Goal: Information Seeking & Learning: Learn about a topic

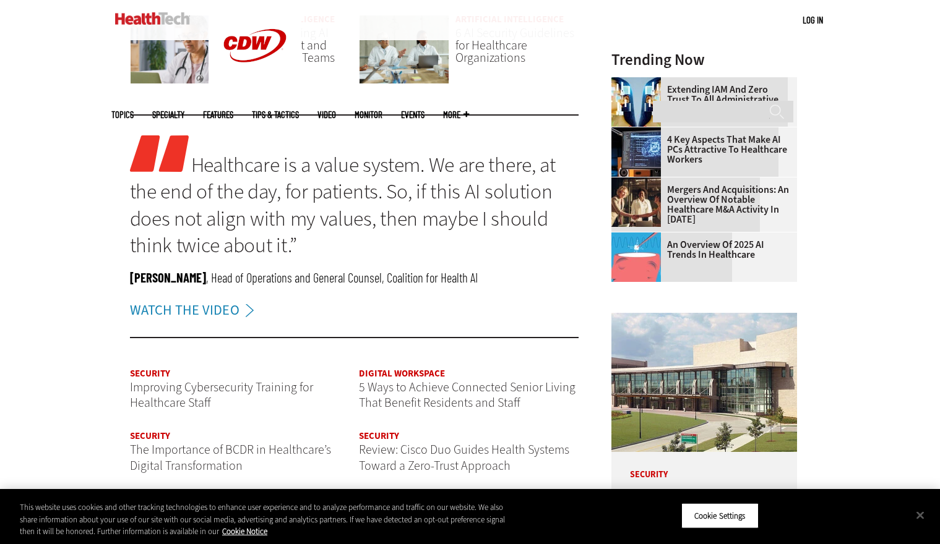
scroll to position [1248, 0]
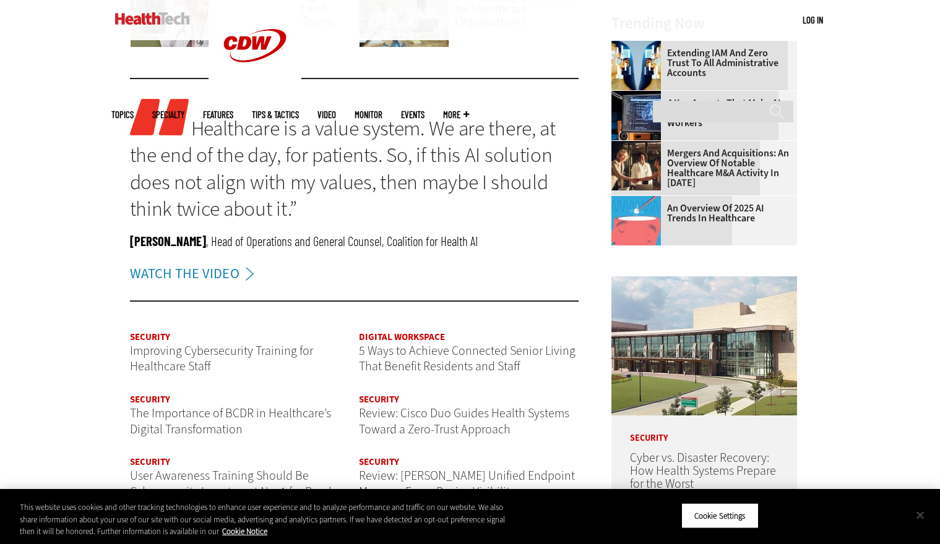
click at [923, 516] on button "Close" at bounding box center [919, 515] width 27 height 27
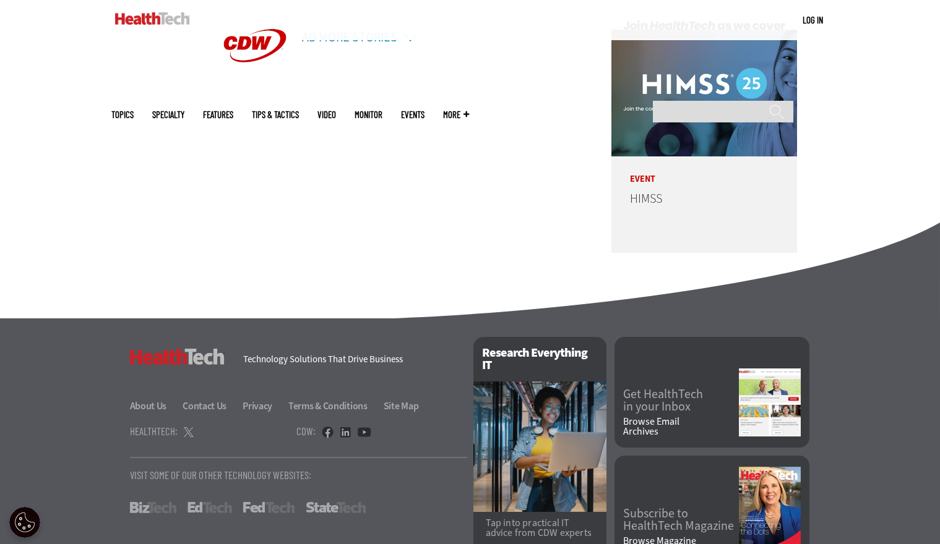
scroll to position [3014, 0]
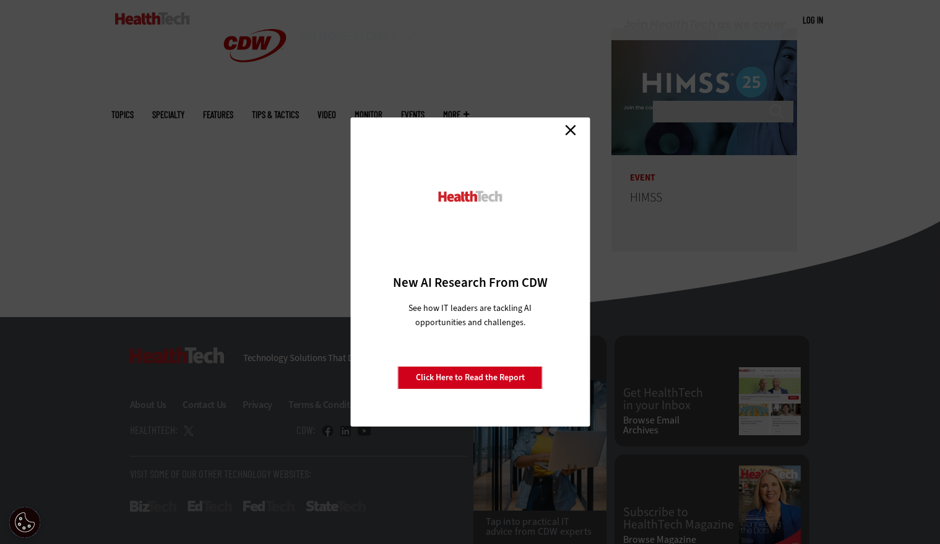
click at [572, 131] on link "Close" at bounding box center [570, 130] width 19 height 19
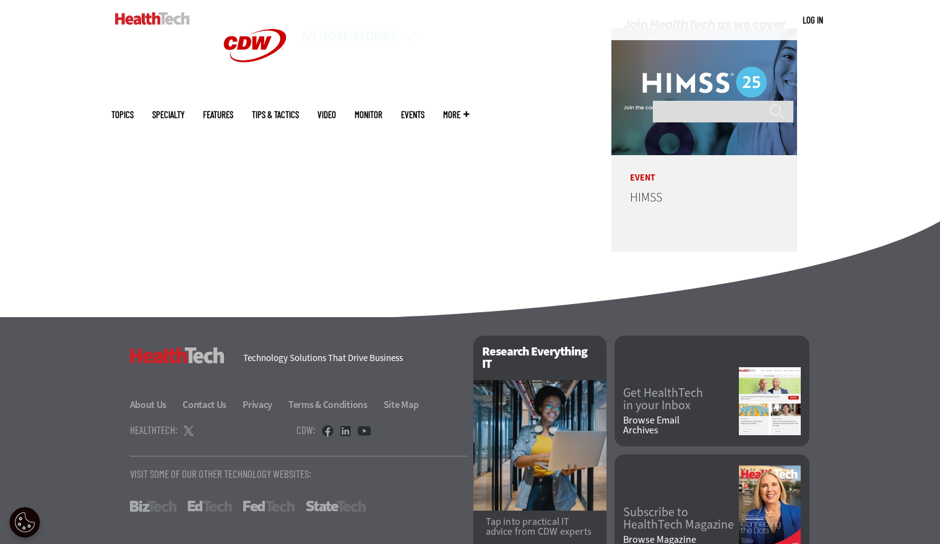
click at [78, 453] on footer "HealthTech Technology Solutions That Drive Business About Us Contact Us Privacy…" at bounding box center [470, 445] width 940 height 257
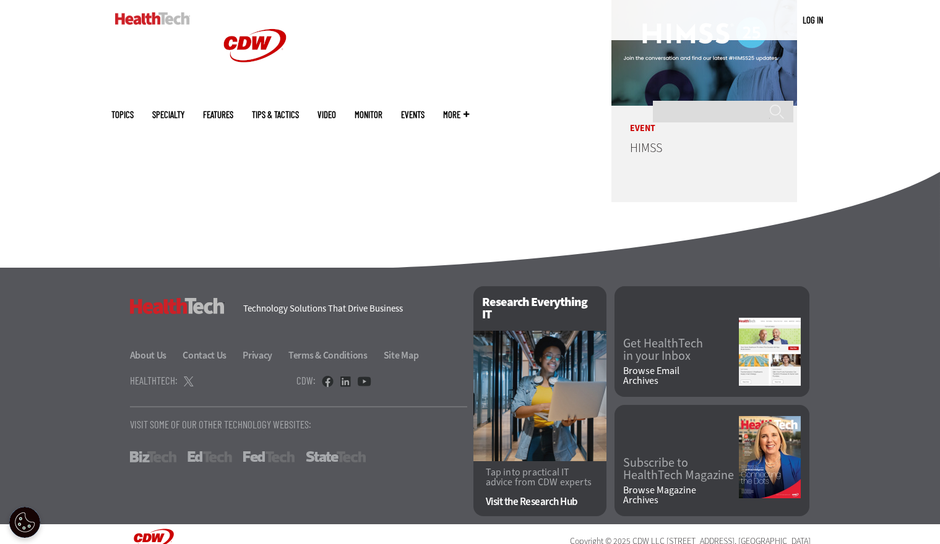
scroll to position [3084, 0]
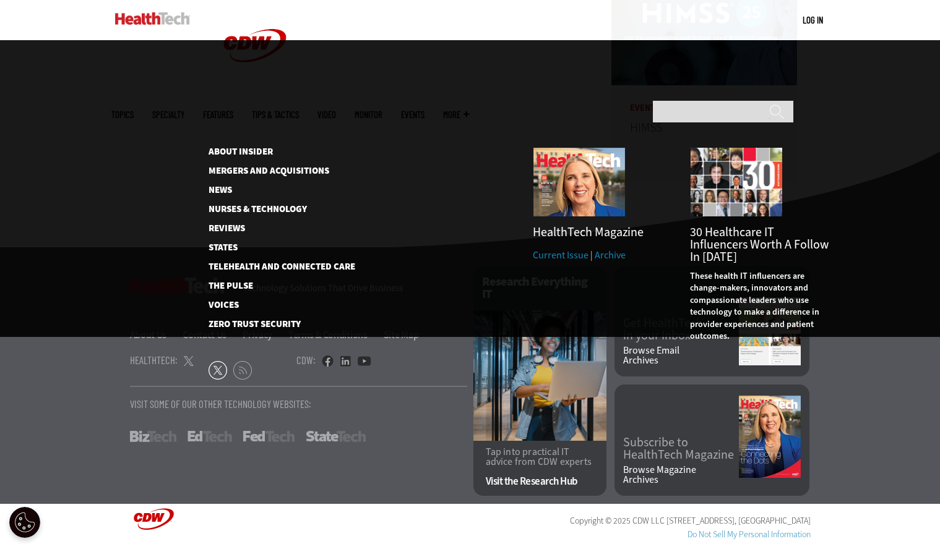
click at [469, 110] on span "More" at bounding box center [456, 114] width 26 height 9
click at [227, 186] on link "News" at bounding box center [271, 190] width 127 height 9
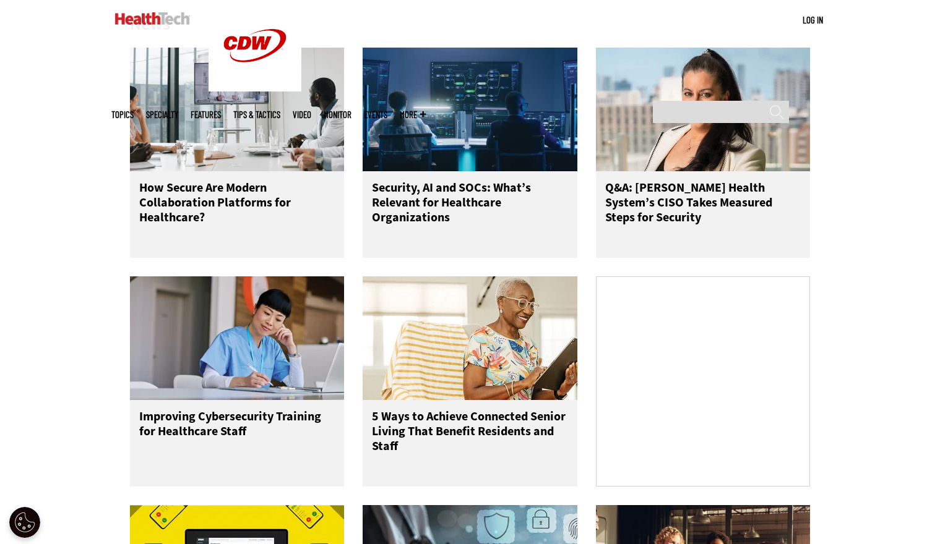
scroll to position [645, 0]
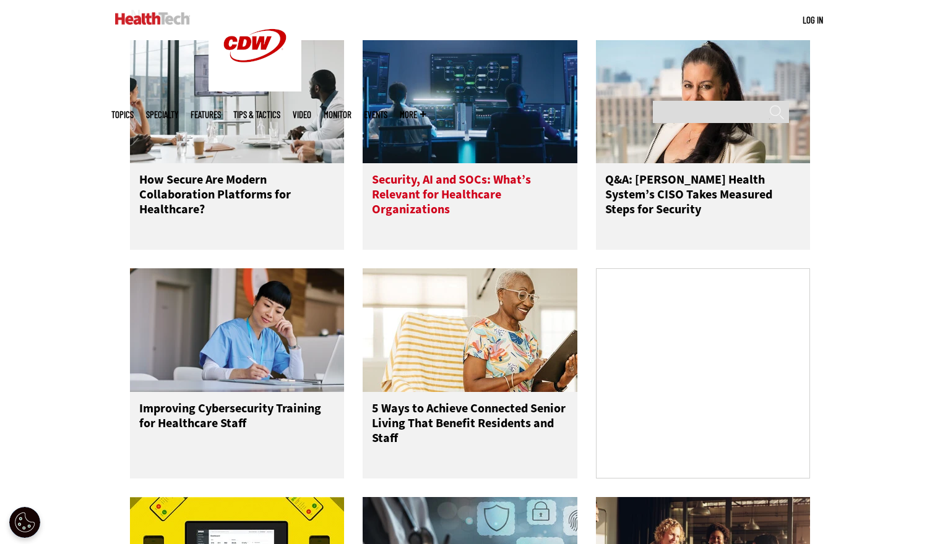
click at [419, 197] on h3 "Security, AI and SOCs: What’s Relevant for Healthcare Organizations" at bounding box center [470, 197] width 196 height 49
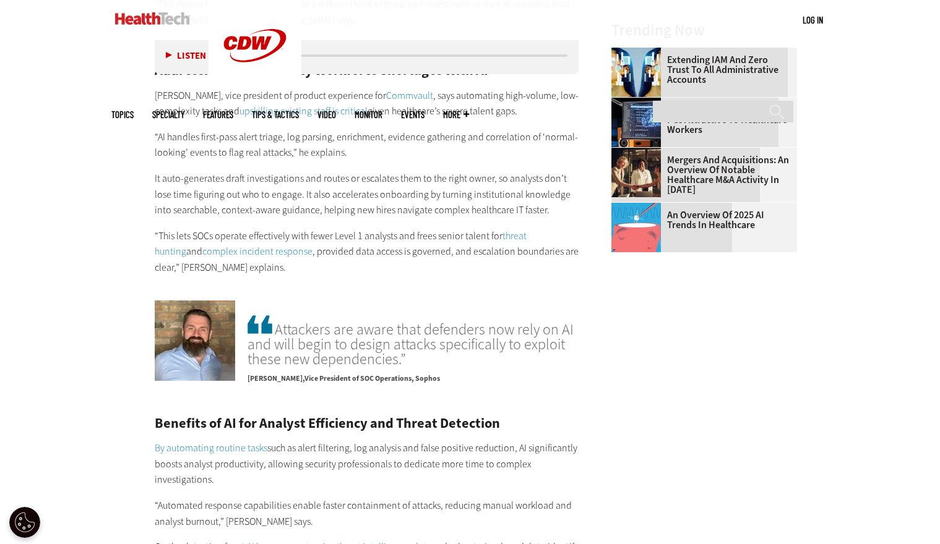
scroll to position [1755, 0]
